Goal: Task Accomplishment & Management: Use online tool/utility

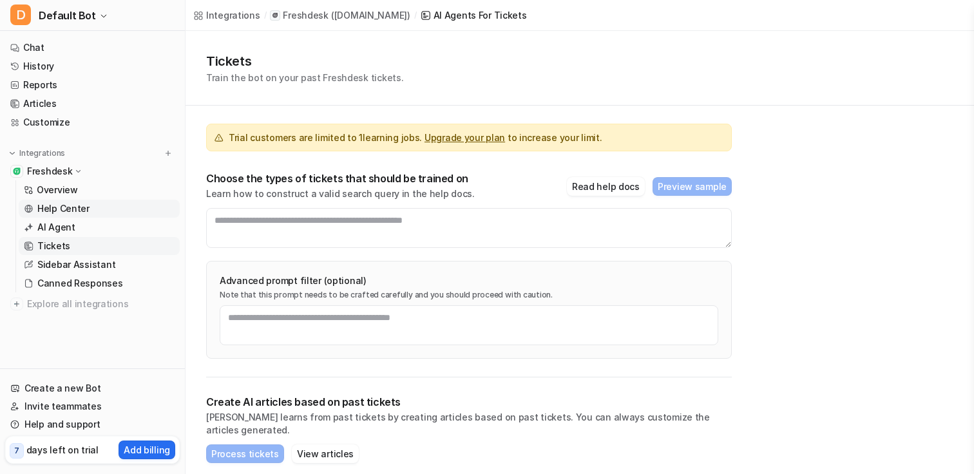
click at [73, 211] on p "Help Center" at bounding box center [63, 208] width 52 height 13
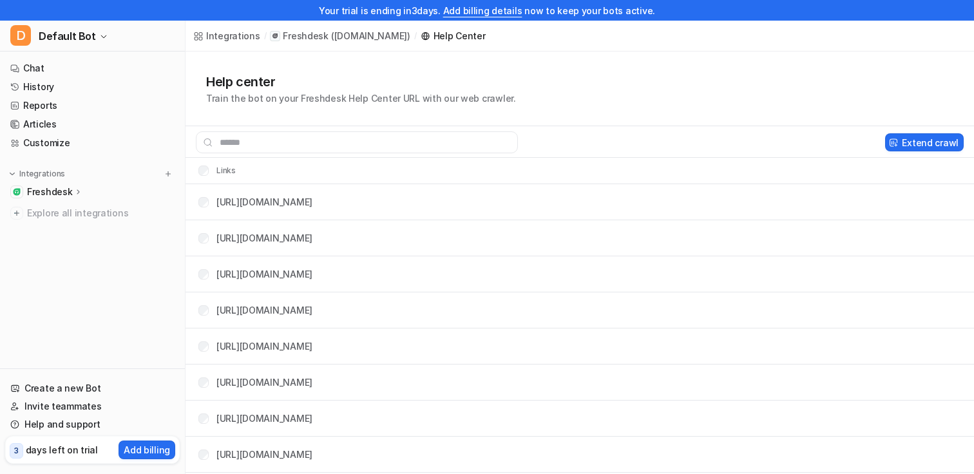
click at [70, 188] on p "Freshdesk" at bounding box center [49, 192] width 45 height 13
click at [61, 232] on p "Sources" at bounding box center [54, 229] width 35 height 13
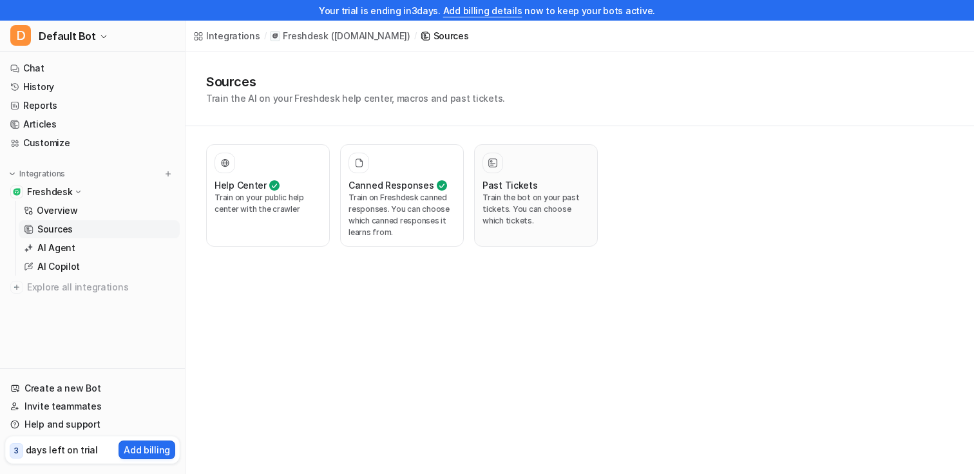
click at [497, 197] on p "Train the bot on your past tickets. You can choose which tickets." at bounding box center [536, 209] width 107 height 35
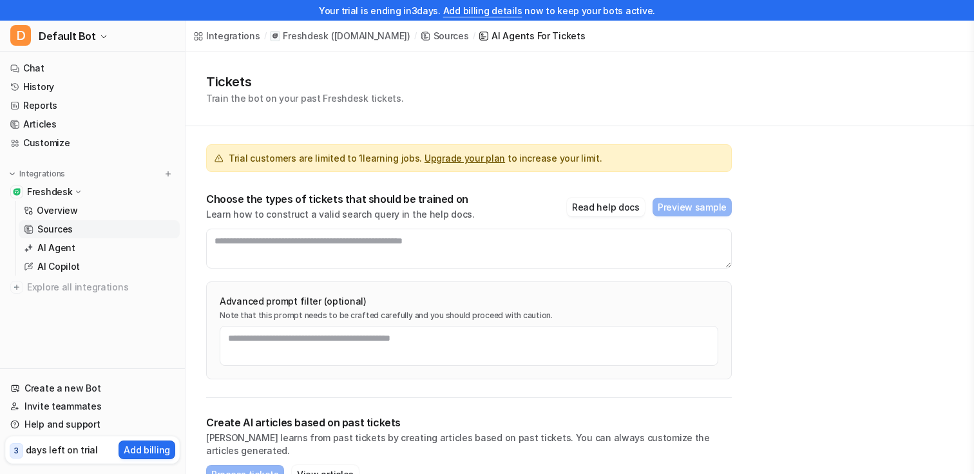
scroll to position [117, 0]
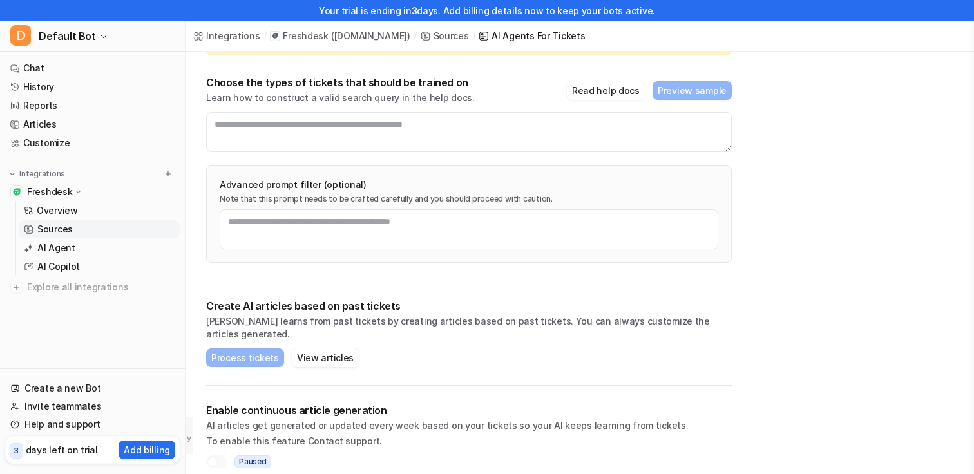
click at [292, 318] on p "[PERSON_NAME] learns from past tickets by creating articles based on past ticke…" at bounding box center [469, 328] width 526 height 26
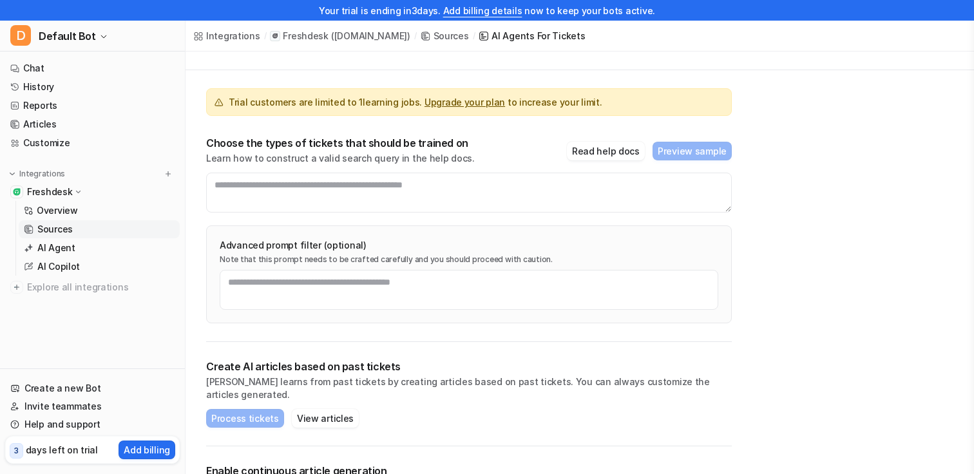
scroll to position [0, 0]
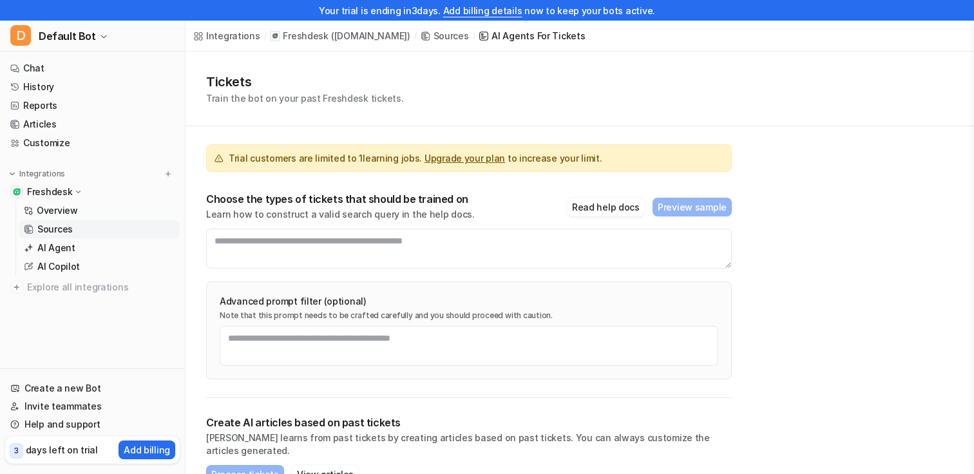
click at [370, 198] on p "Choose the types of tickets that should be trained on" at bounding box center [340, 199] width 269 height 13
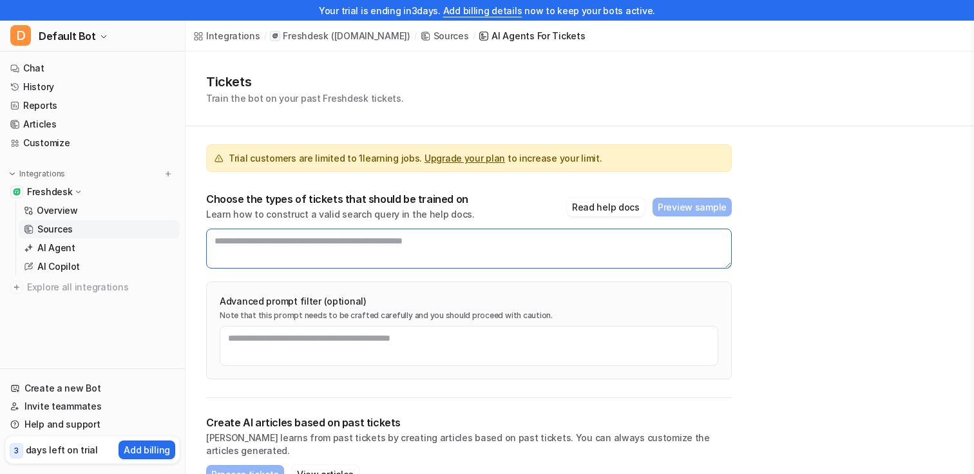
click at [369, 238] on textarea at bounding box center [469, 249] width 526 height 40
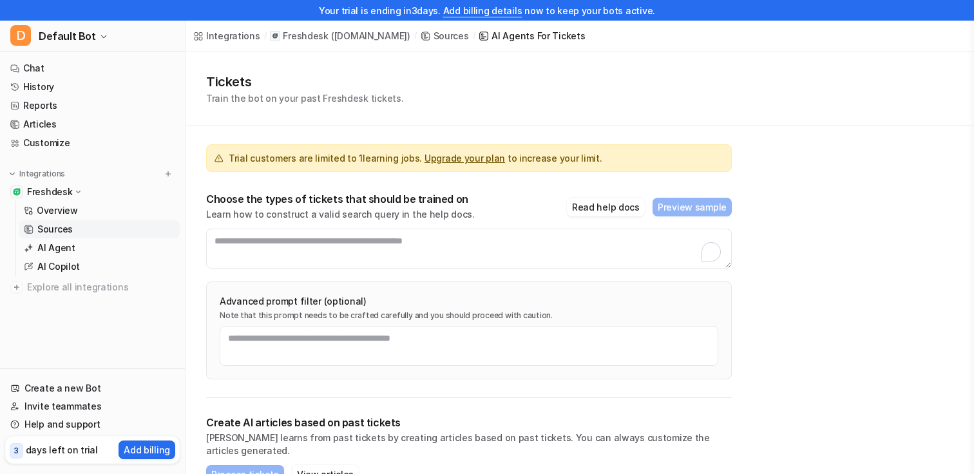
click at [390, 209] on p "Learn how to construct a valid search query in the help docs." at bounding box center [340, 214] width 269 height 13
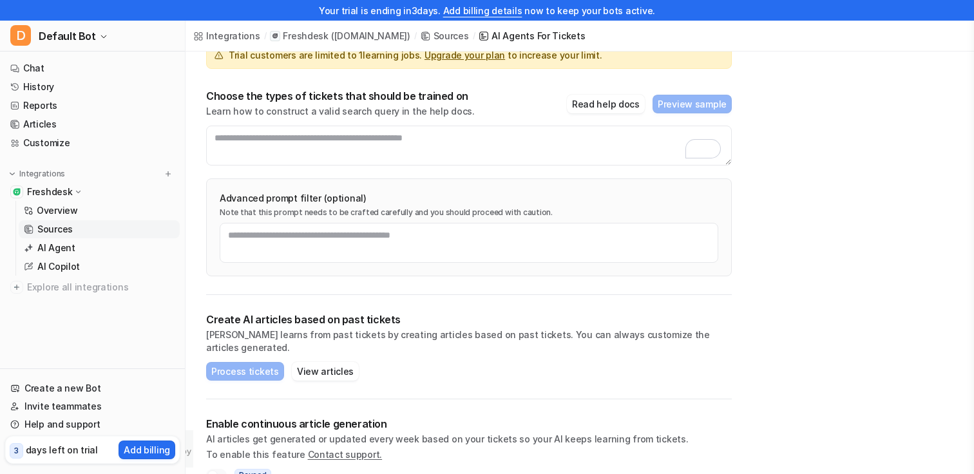
scroll to position [117, 0]
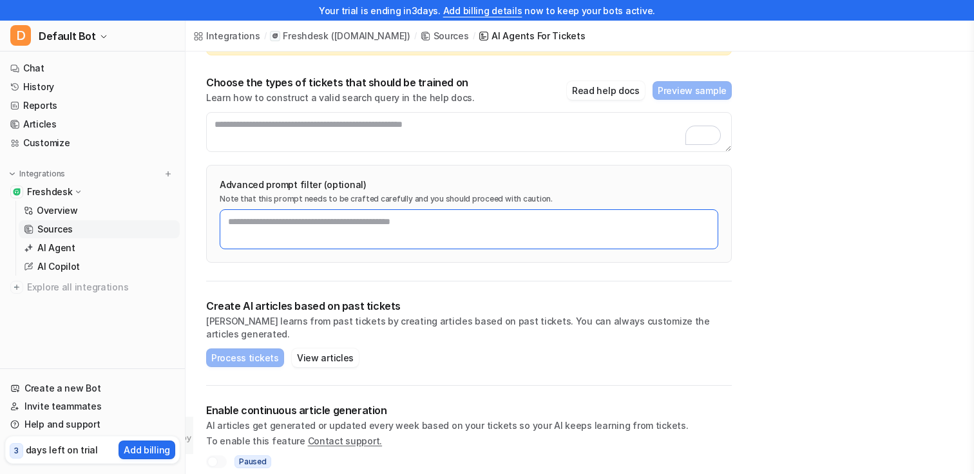
click at [358, 232] on textarea at bounding box center [469, 229] width 499 height 40
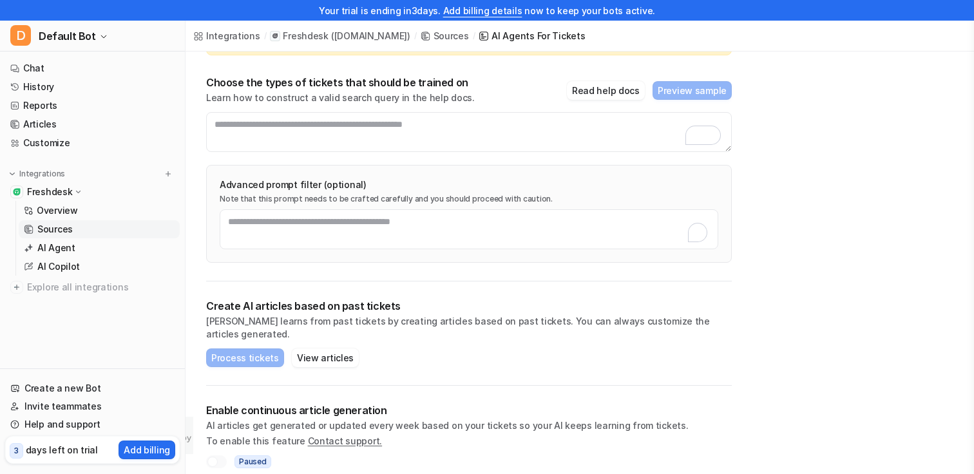
click at [372, 303] on p "Create AI articles based on past tickets" at bounding box center [469, 306] width 526 height 13
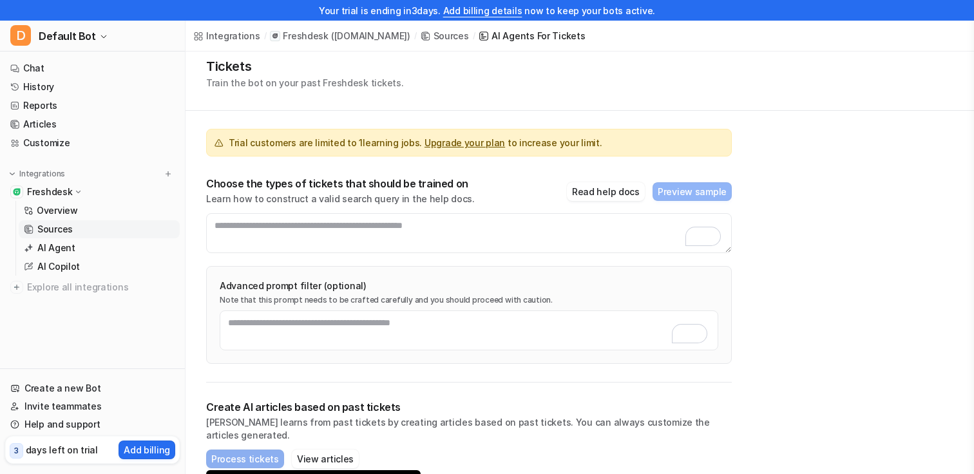
scroll to position [0, 0]
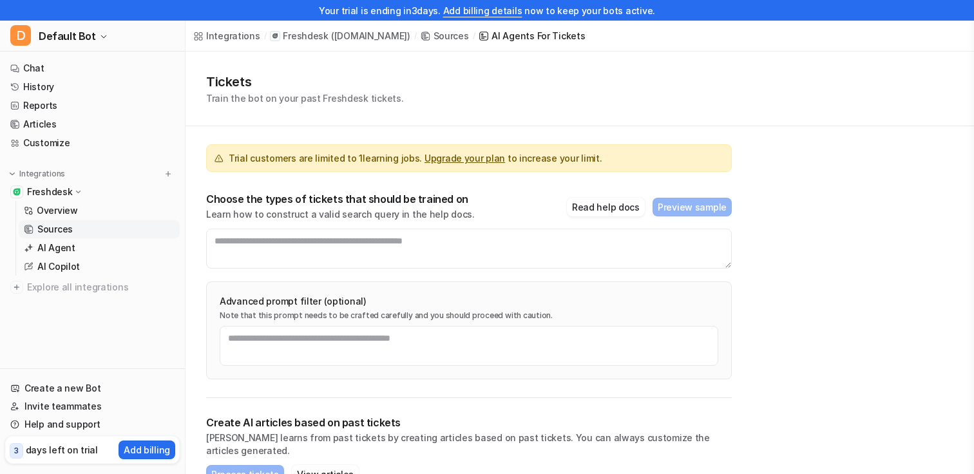
click at [893, 278] on div "Tickets Train the bot on your past Freshdesk tickets. Trial customers are limit…" at bounding box center [580, 328] width 789 height 552
click at [615, 126] on div "Trial customers are limited to 1 learning jobs. Upgrade your plan to increase y…" at bounding box center [469, 262] width 526 height 272
